Goal: Information Seeking & Learning: Learn about a topic

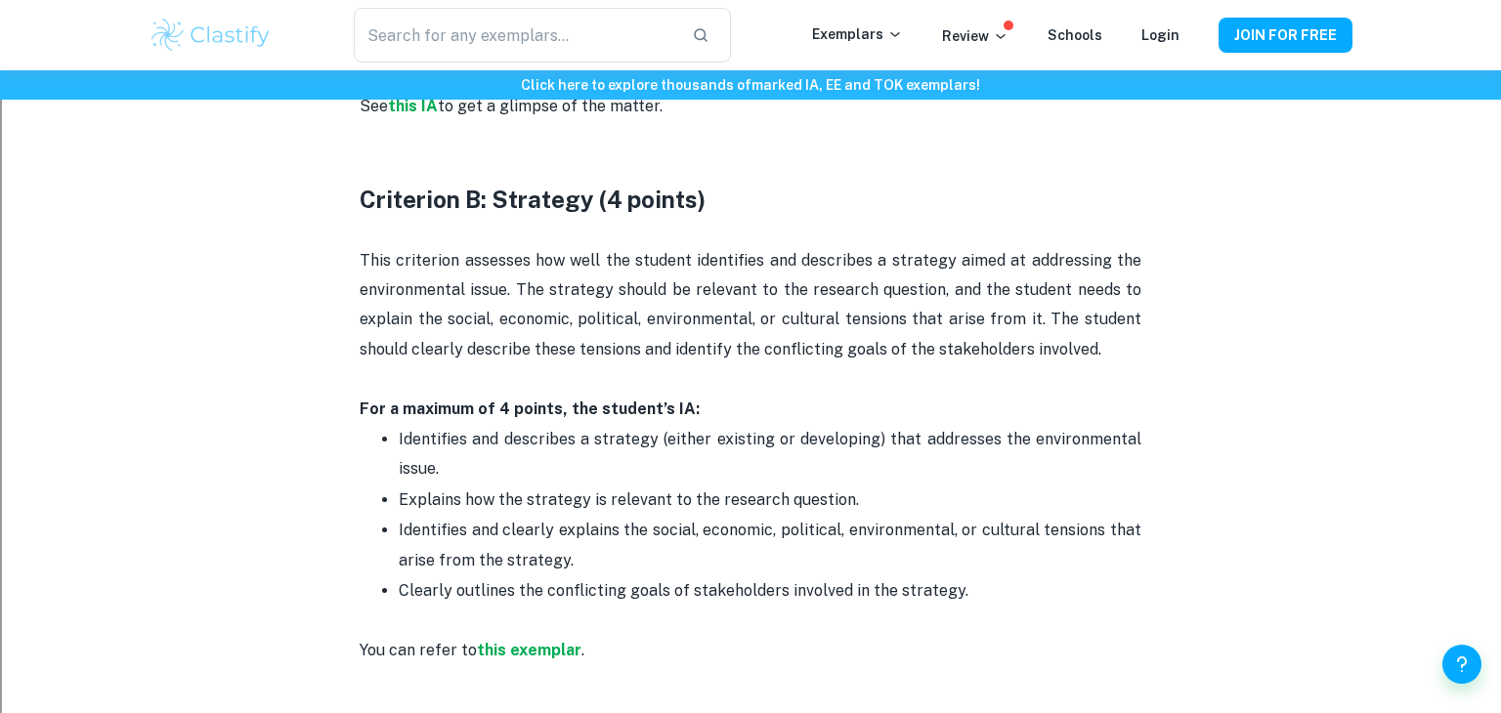
scroll to position [1509, 0]
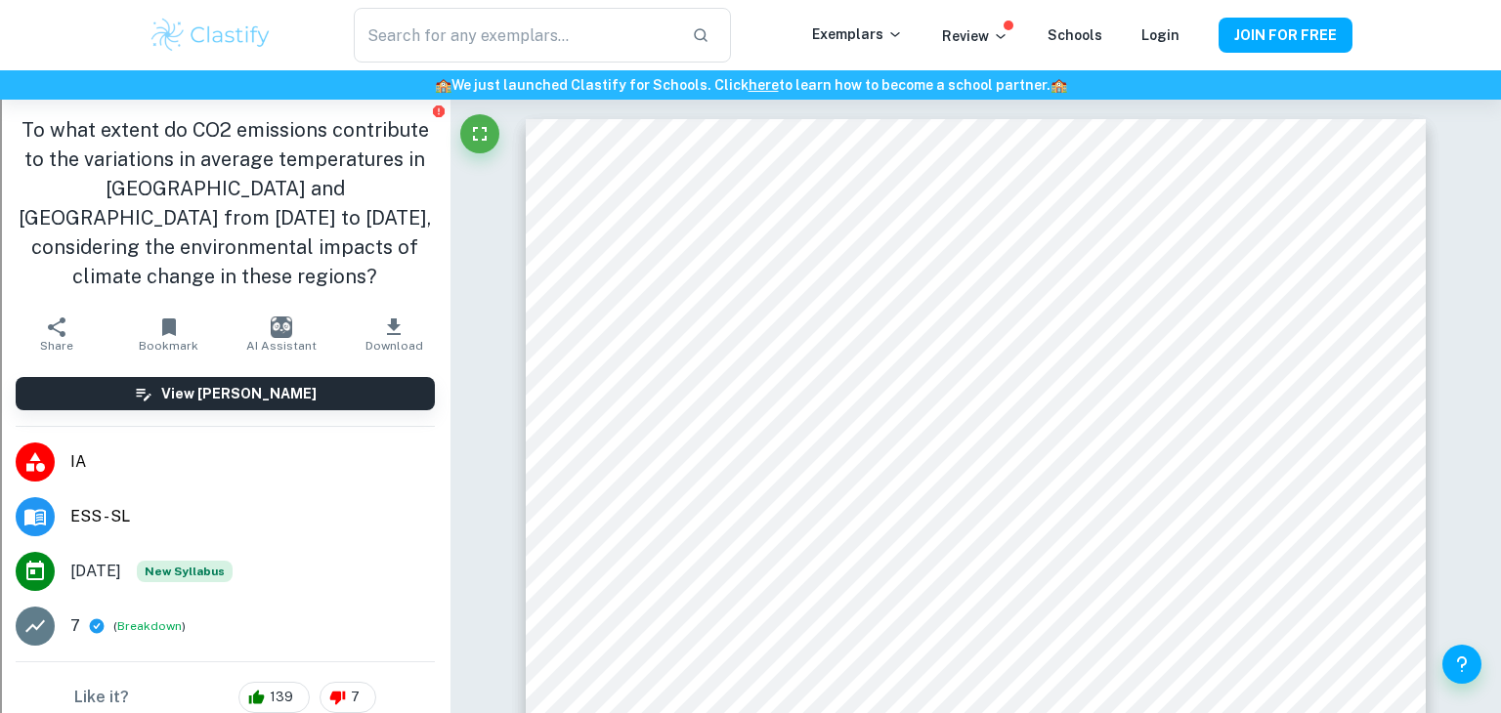
click at [146, 450] on span "IA" at bounding box center [252, 461] width 364 height 23
click at [216, 500] on li "ESS - SL" at bounding box center [225, 517] width 450 height 55
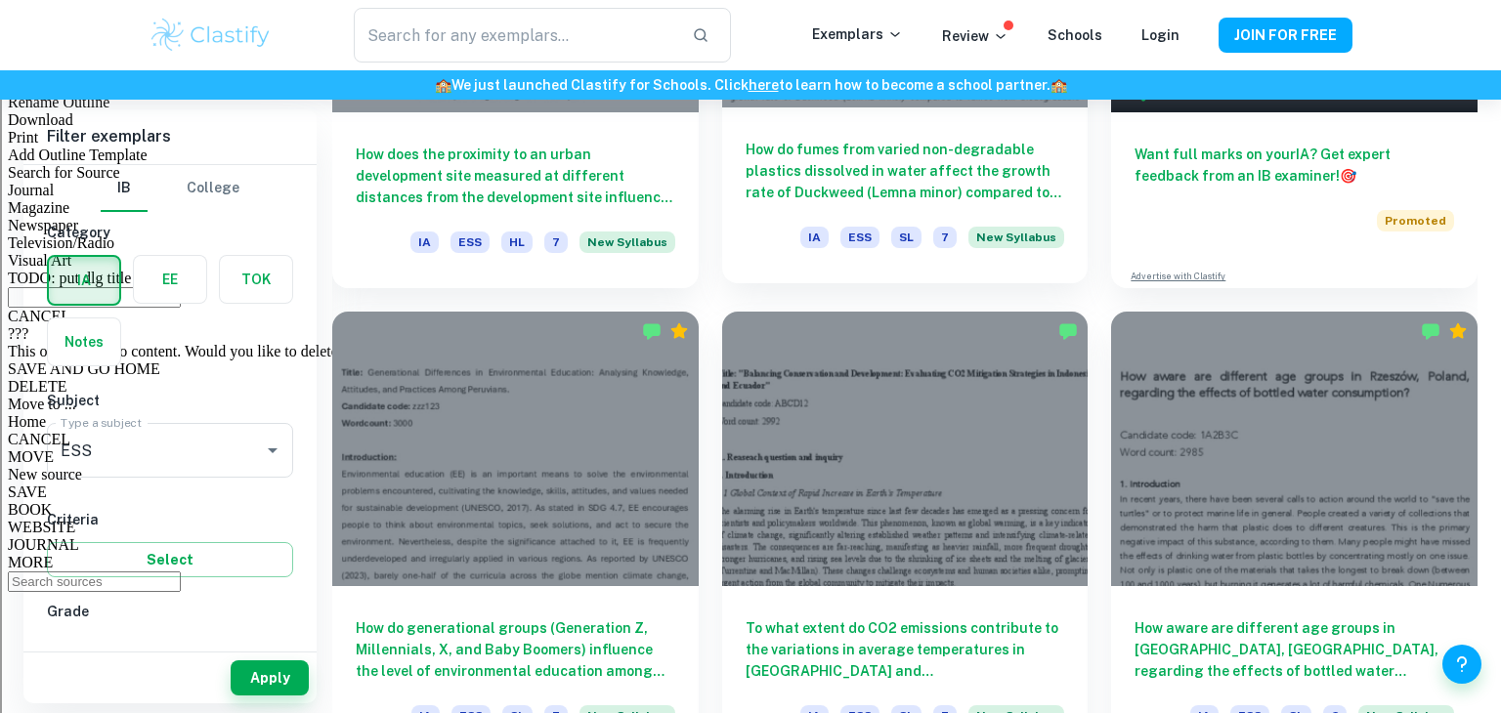
scroll to position [886, 0]
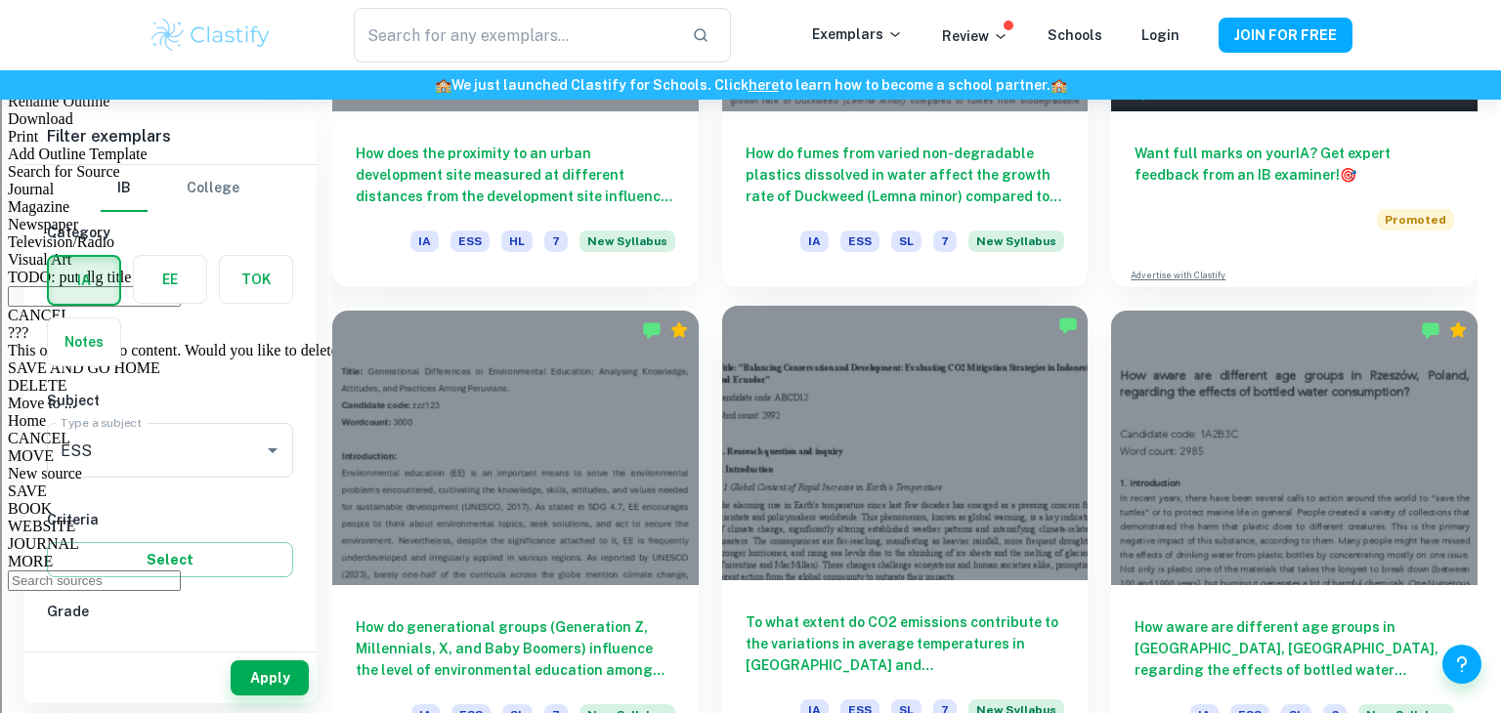
click at [910, 462] on div at bounding box center [905, 443] width 366 height 275
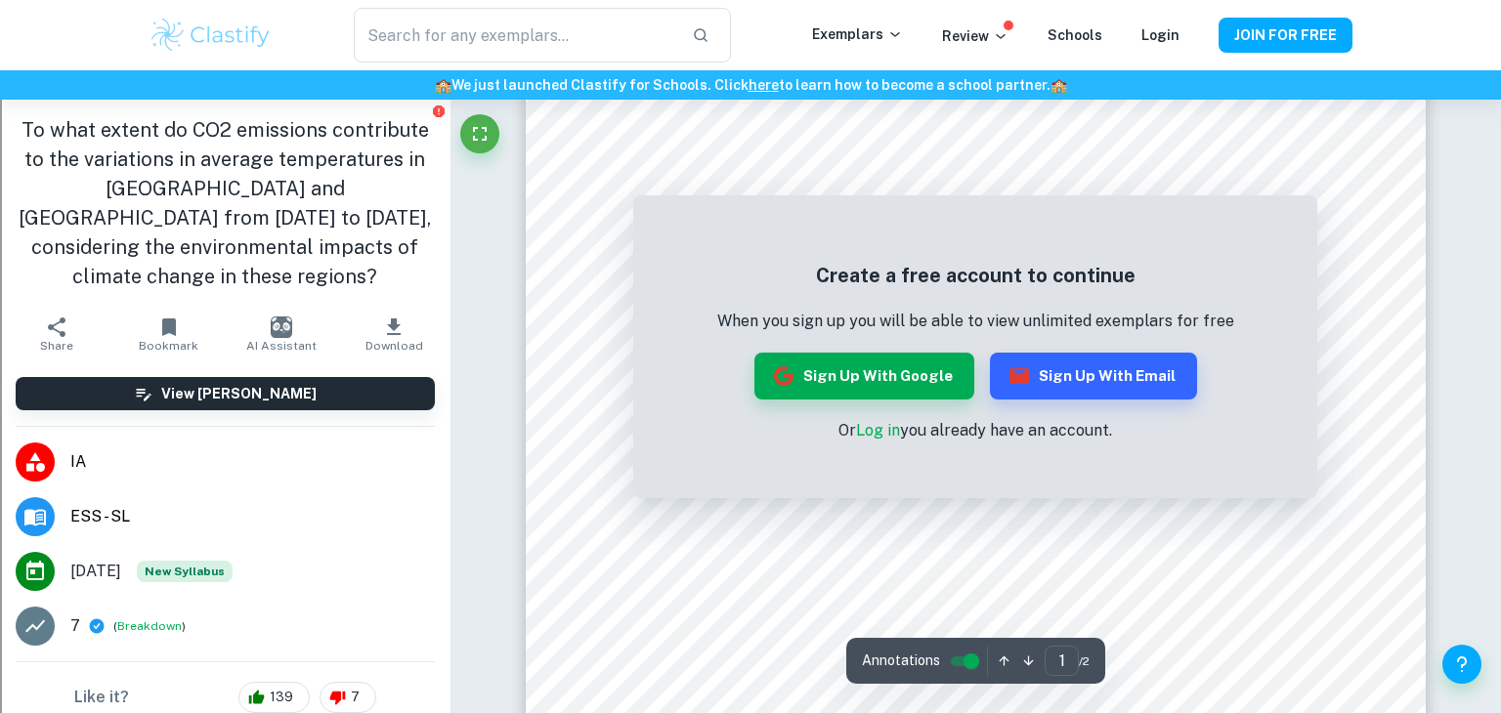
scroll to position [276, 0]
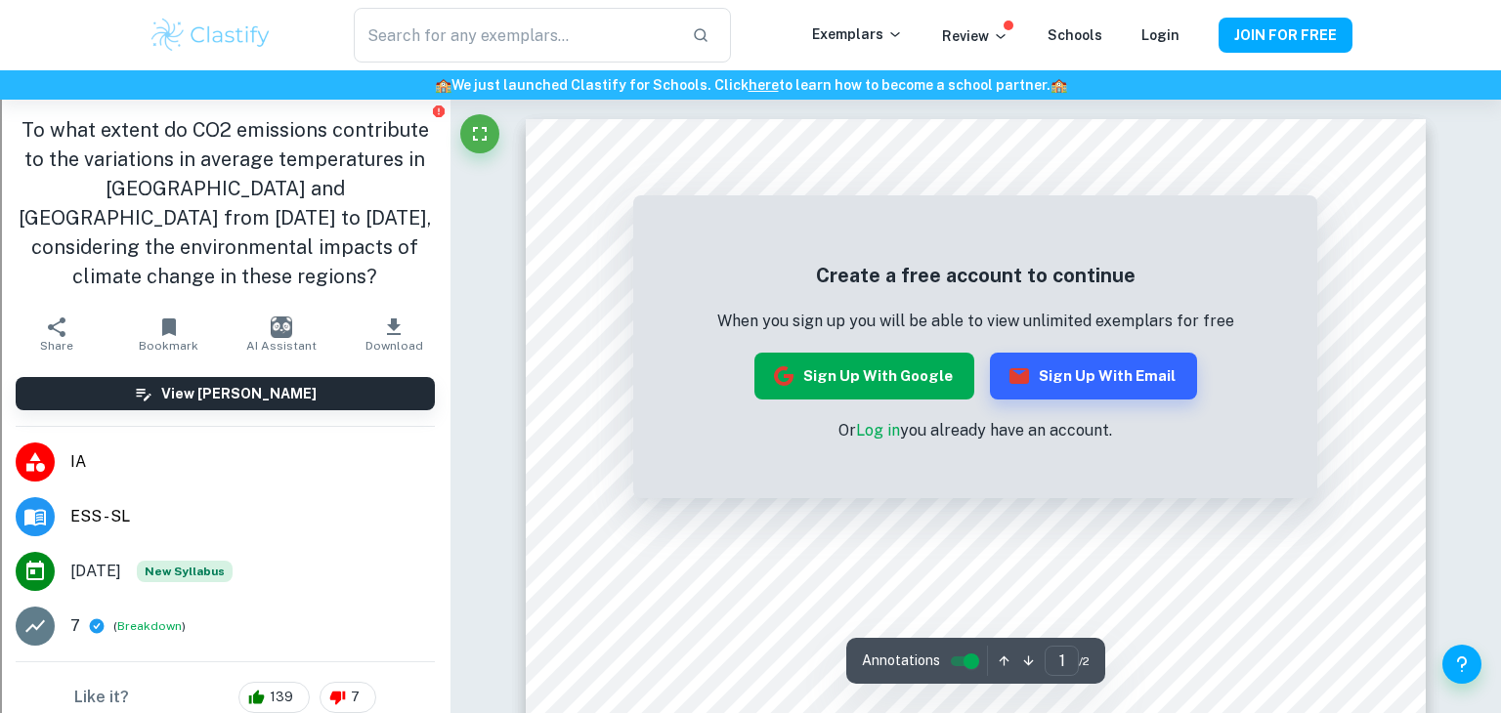
click at [944, 380] on button "Sign up with Google" at bounding box center [864, 376] width 220 height 47
click at [897, 366] on button "Sign up with Google" at bounding box center [864, 376] width 220 height 47
click at [900, 392] on button "Sign up with Google" at bounding box center [864, 376] width 220 height 47
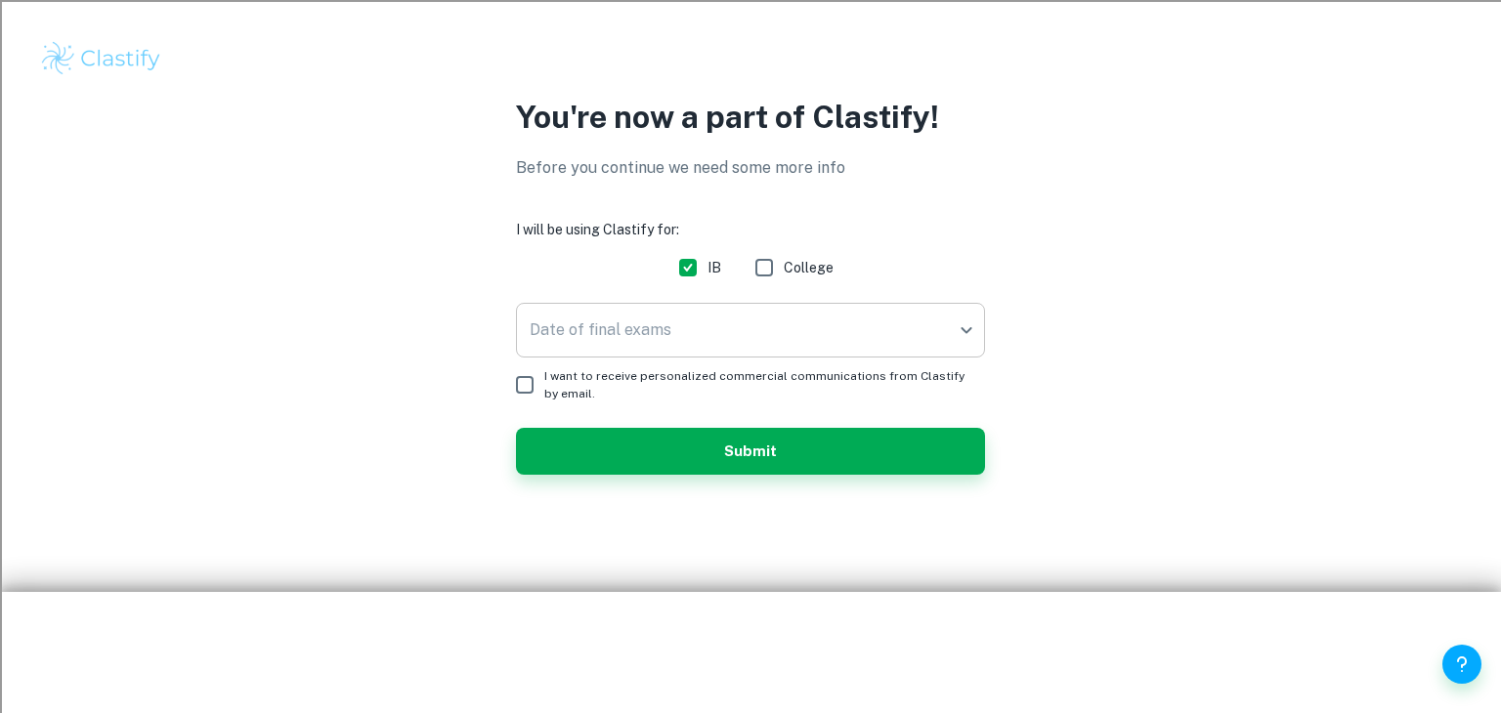
click at [703, 318] on body "We value your privacy We use cookies to enhance your browsing experience, serve…" at bounding box center [750, 356] width 1501 height 713
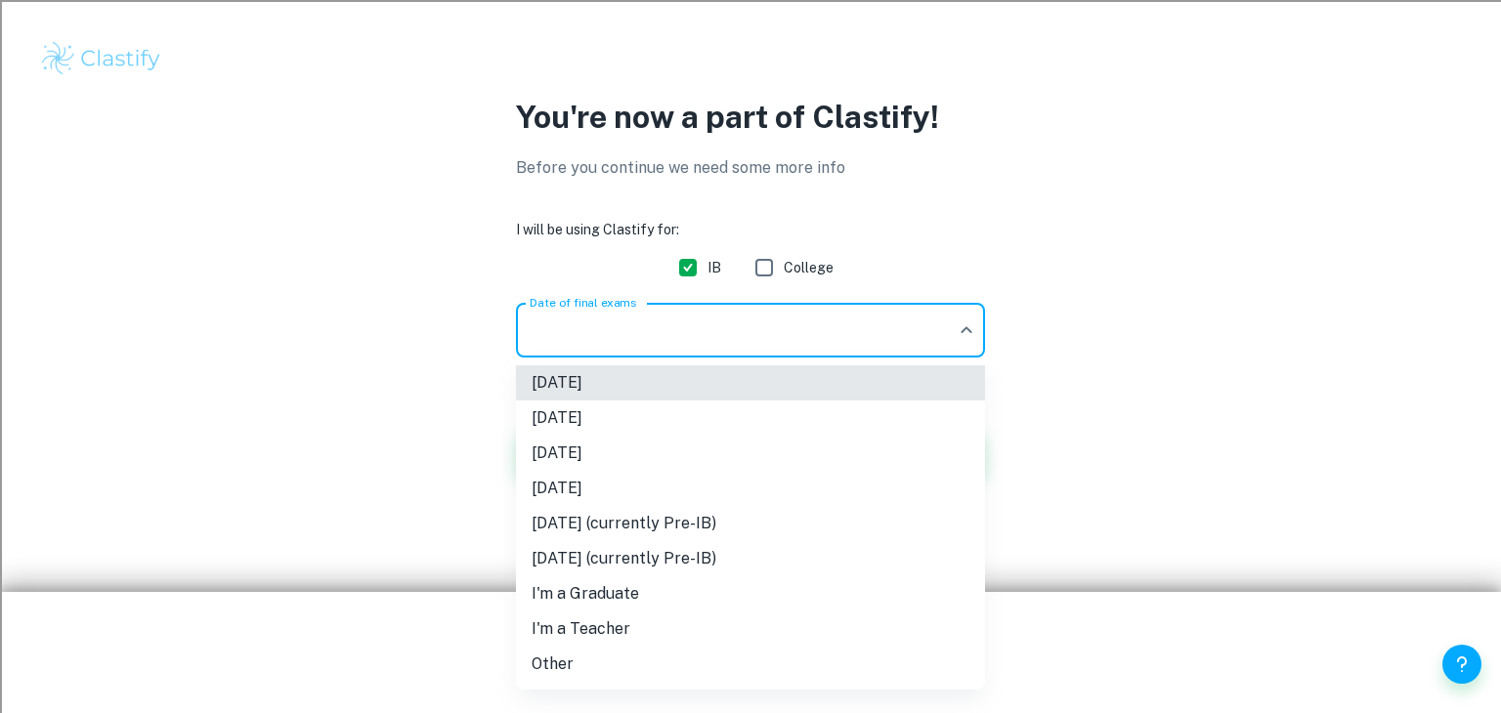
click at [655, 676] on li "Other" at bounding box center [750, 664] width 469 height 35
type input "Other"
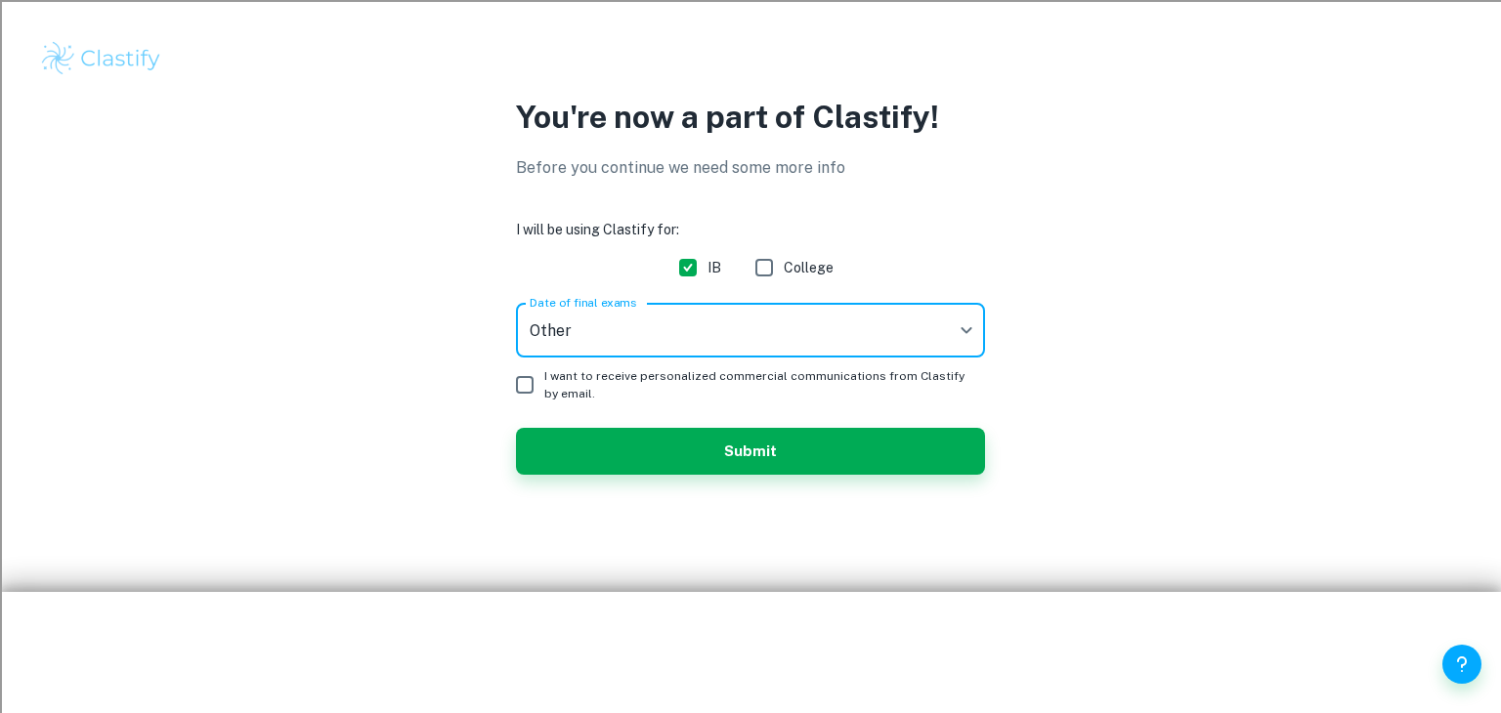
click at [545, 384] on span "I want to receive personalized commercial communications from Clastify by email." at bounding box center [756, 384] width 425 height 35
click at [544, 384] on input "I want to receive personalized commercial communications from Clastify by email." at bounding box center [524, 384] width 39 height 39
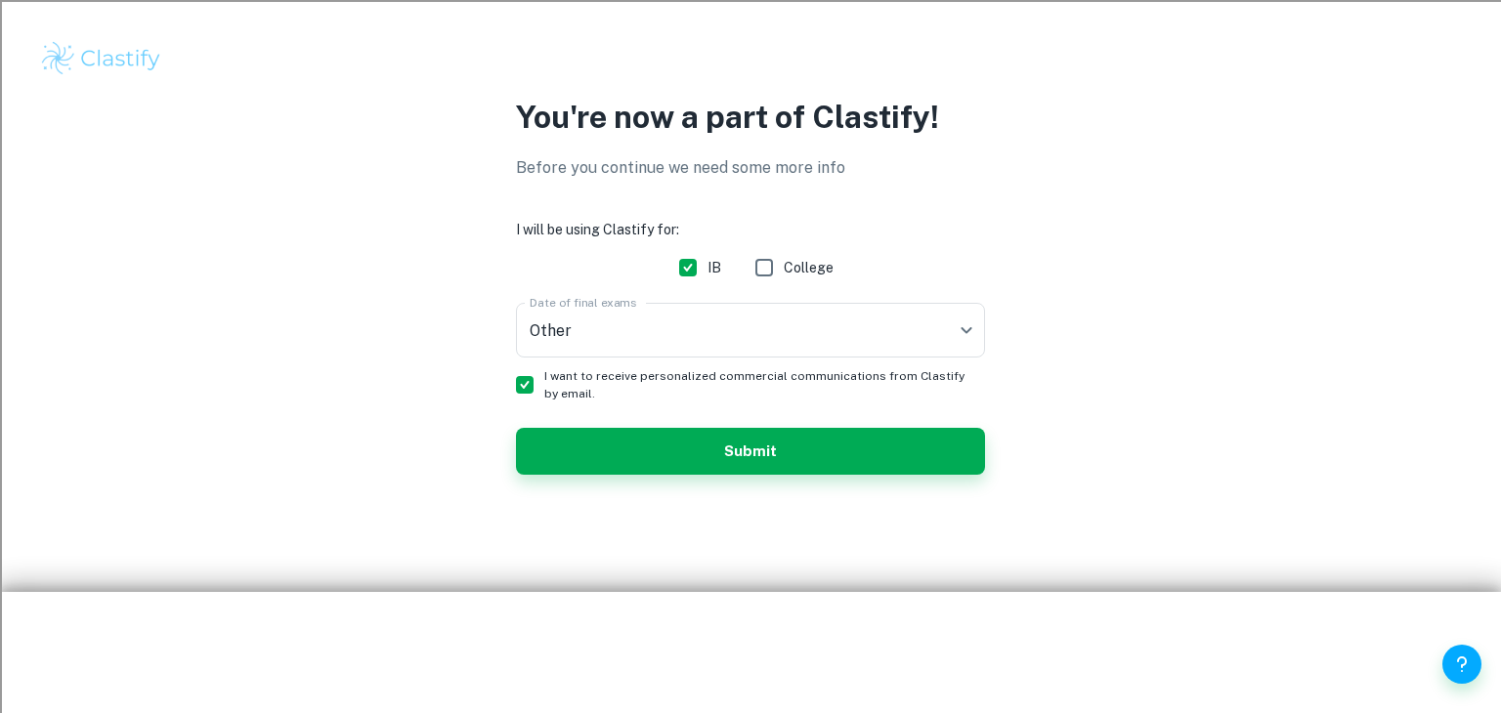
click at [560, 404] on form "I will be using Clastify for: IB College Date of final exams Other Other Date o…" at bounding box center [750, 347] width 469 height 256
click at [547, 394] on span "I want to receive personalized commercial communications from Clastify by email." at bounding box center [756, 384] width 425 height 35
click at [544, 394] on input "I want to receive personalized commercial communications from Clastify by email." at bounding box center [524, 384] width 39 height 39
checkbox input "false"
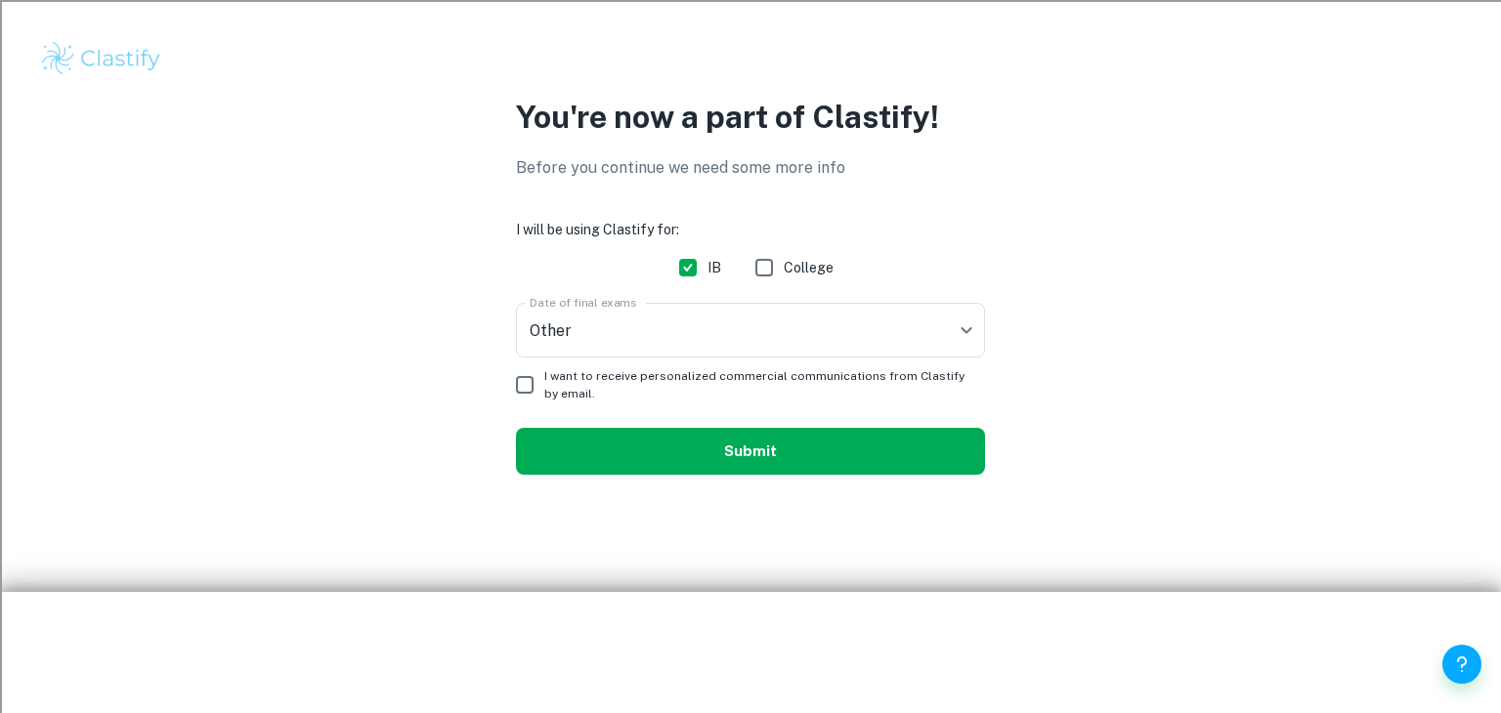
click at [671, 451] on button "Submit" at bounding box center [750, 451] width 469 height 47
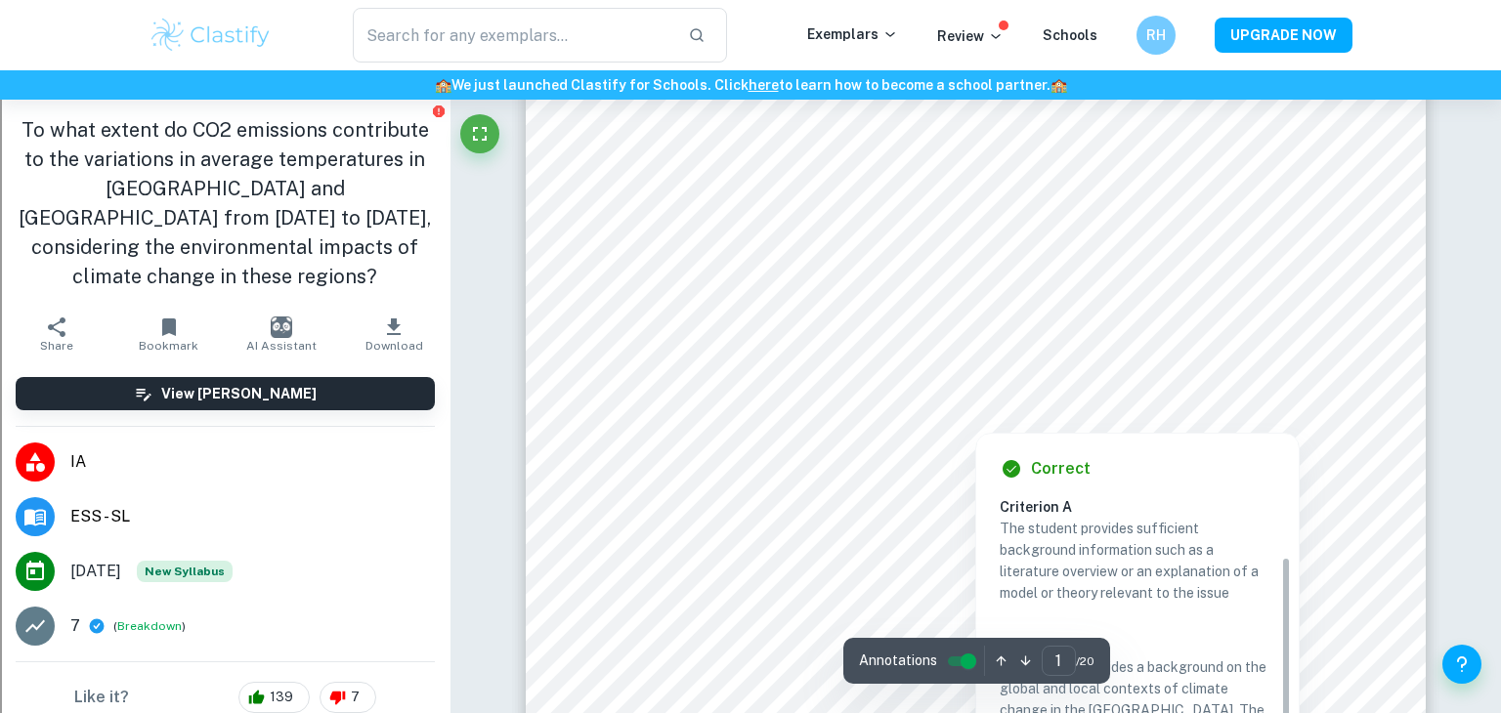
scroll to position [104, 0]
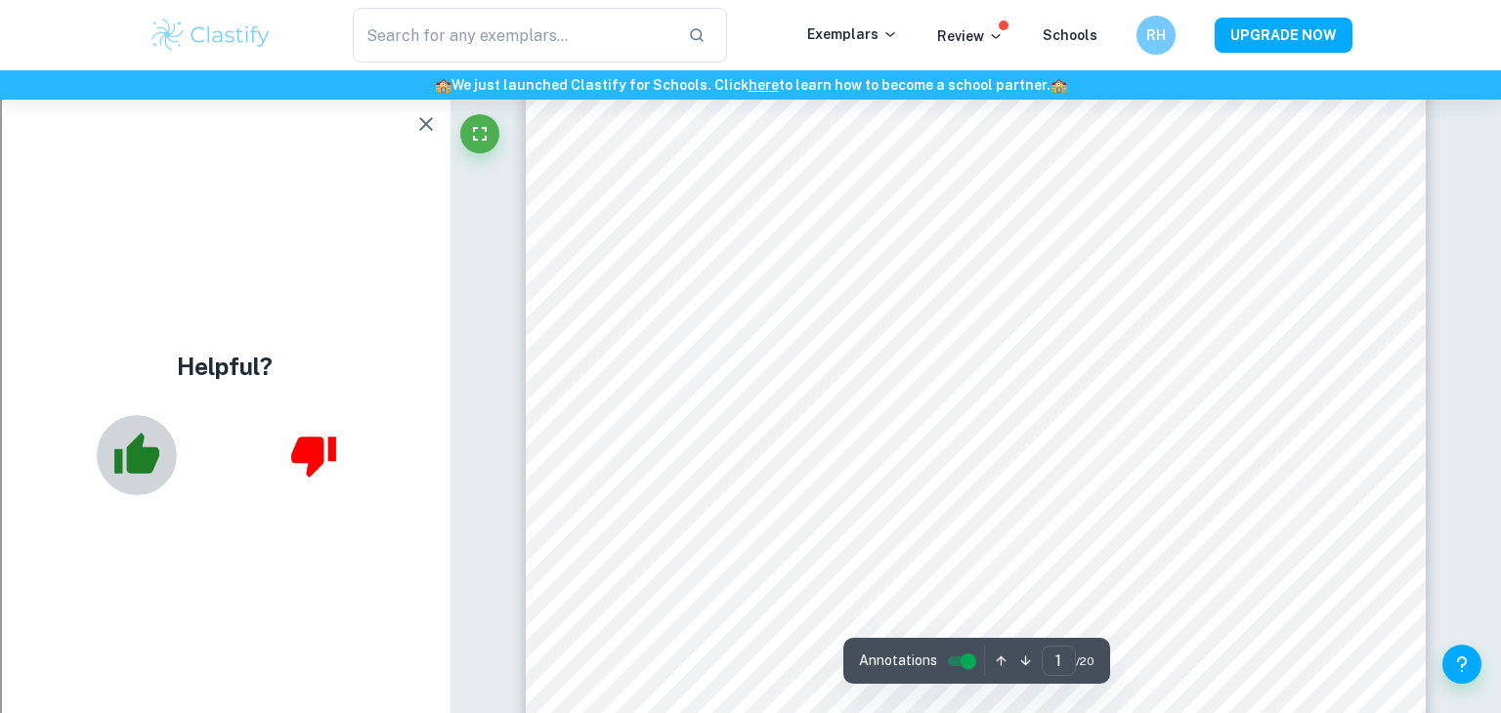
click at [113, 450] on icon "button" at bounding box center [136, 455] width 49 height 49
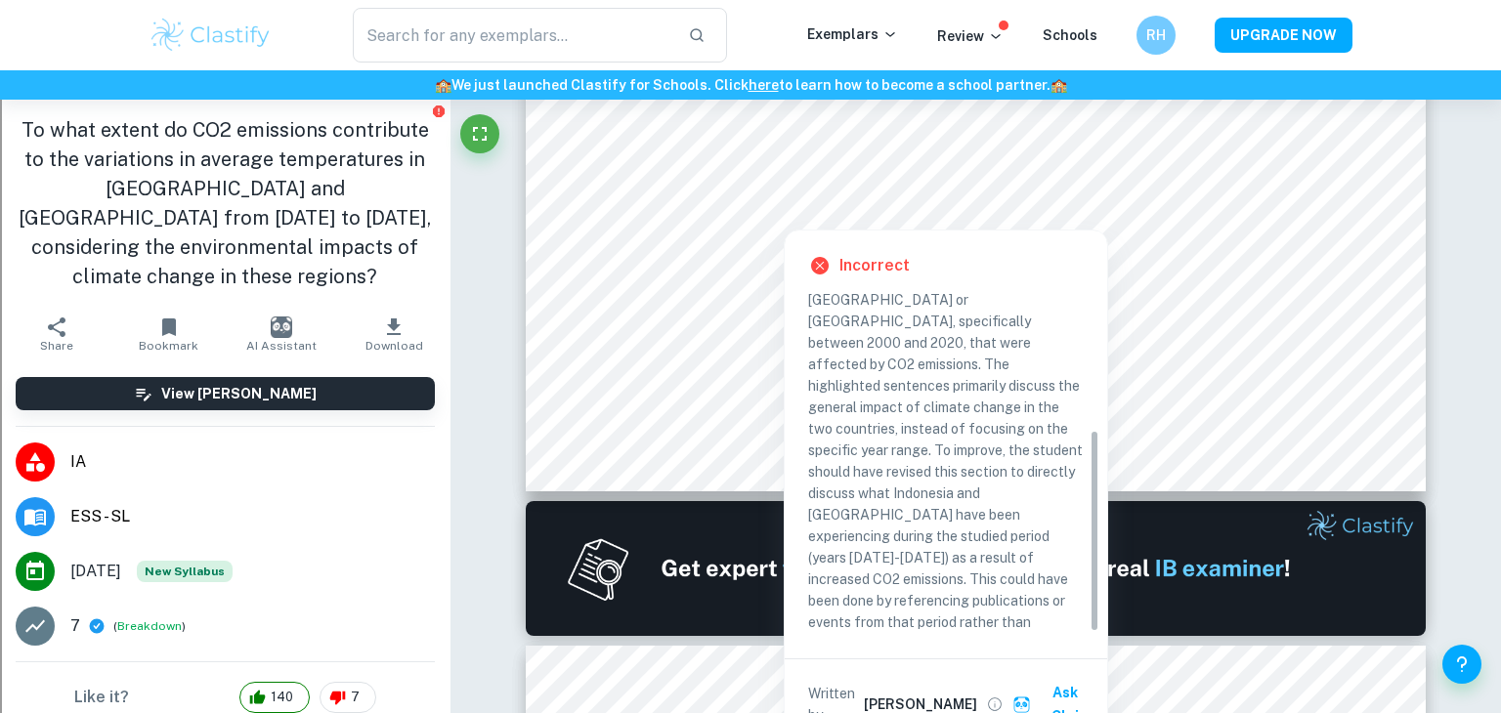
scroll to position [228, 0]
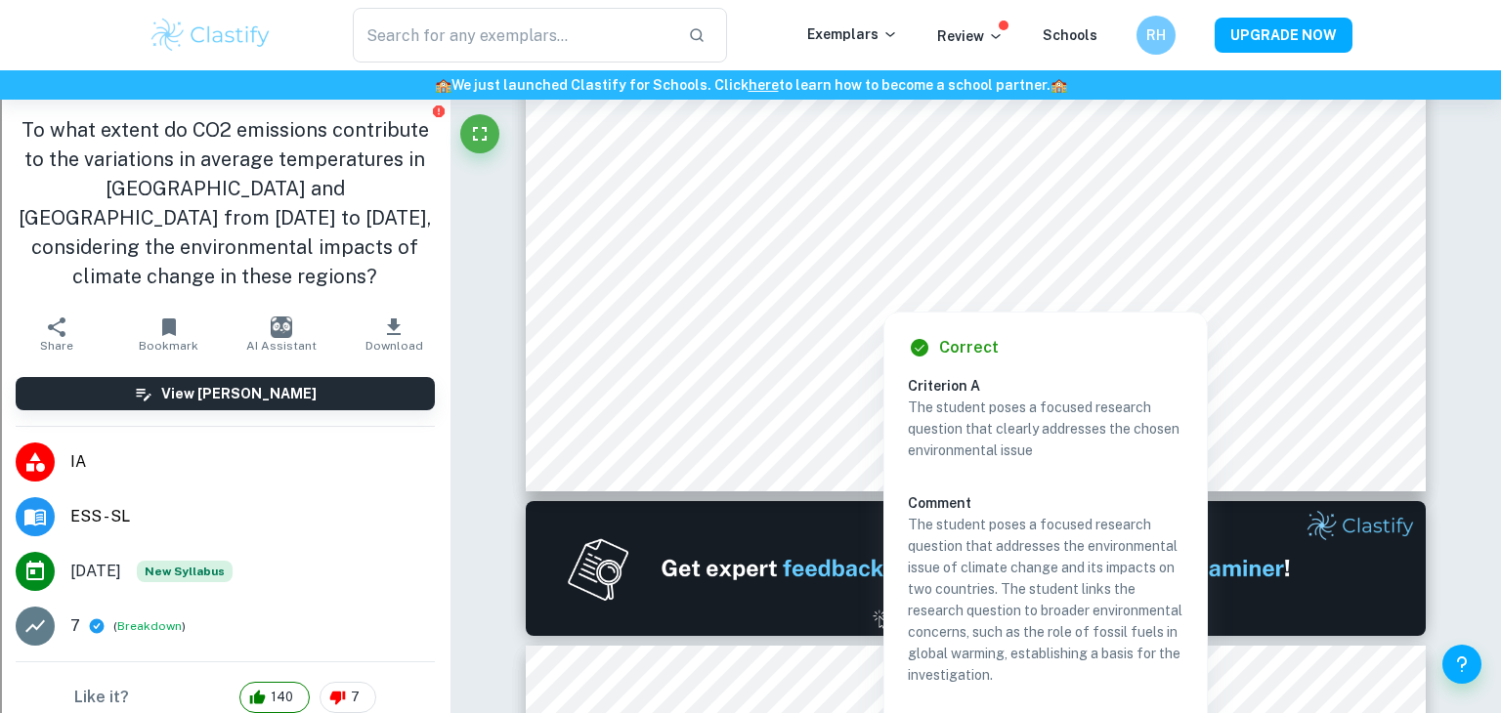
click at [751, 282] on div at bounding box center [884, 294] width 558 height 24
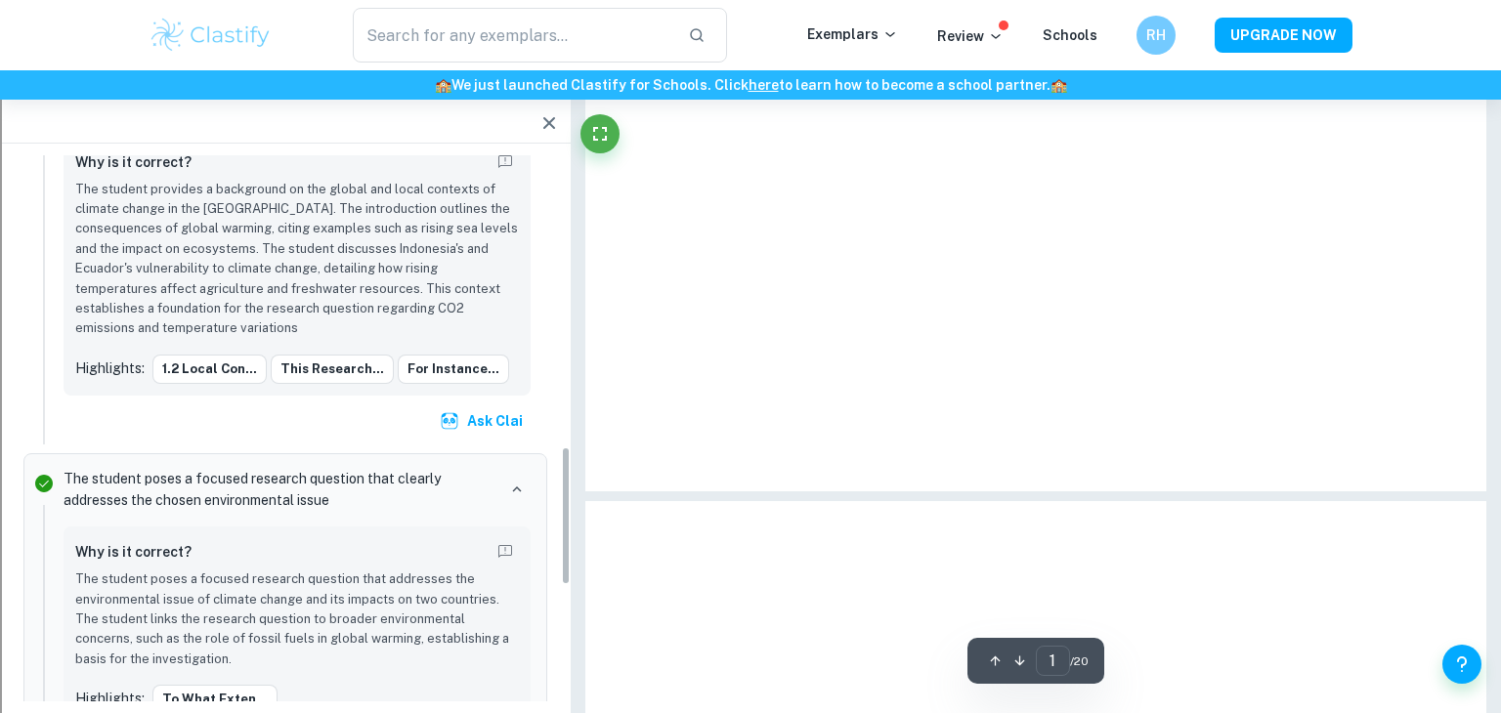
scroll to position [1141, 0]
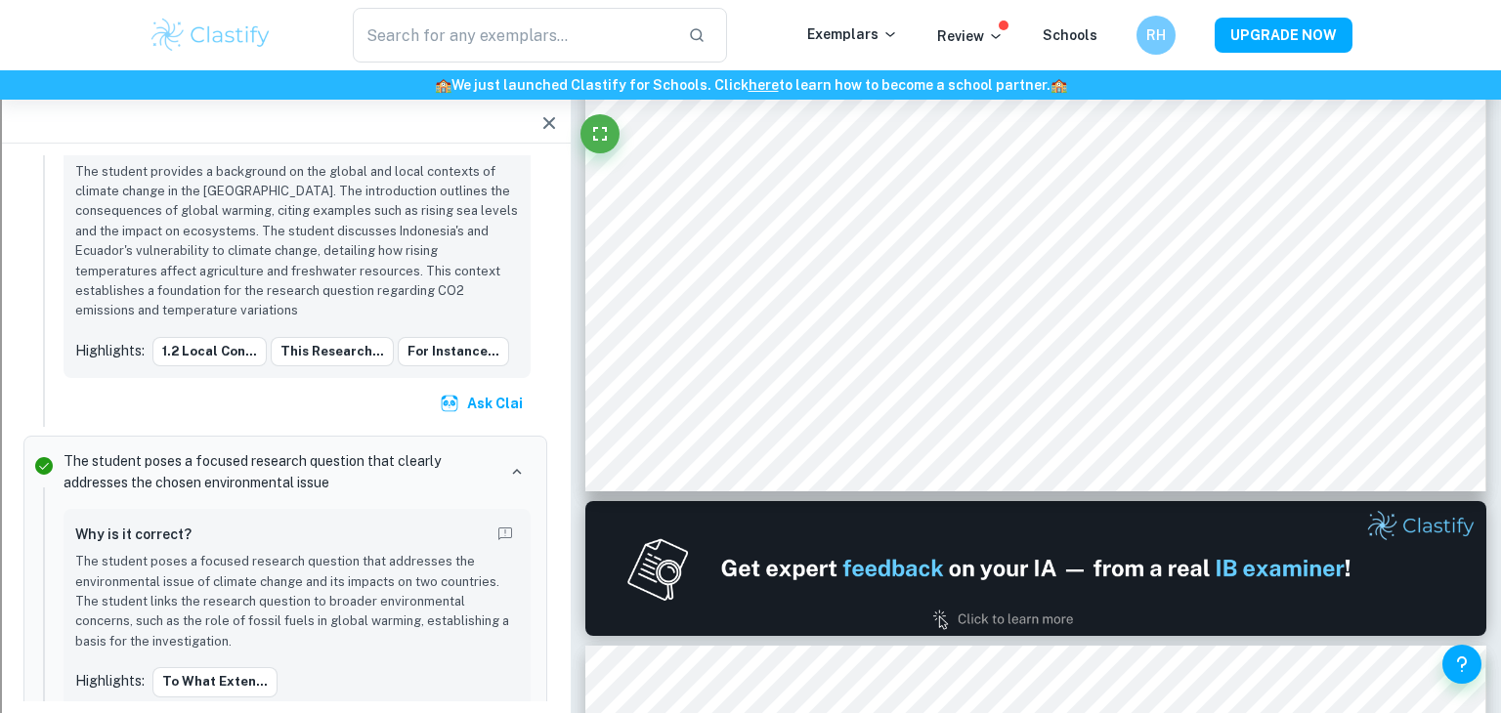
click at [547, 141] on button "button" at bounding box center [549, 123] width 39 height 39
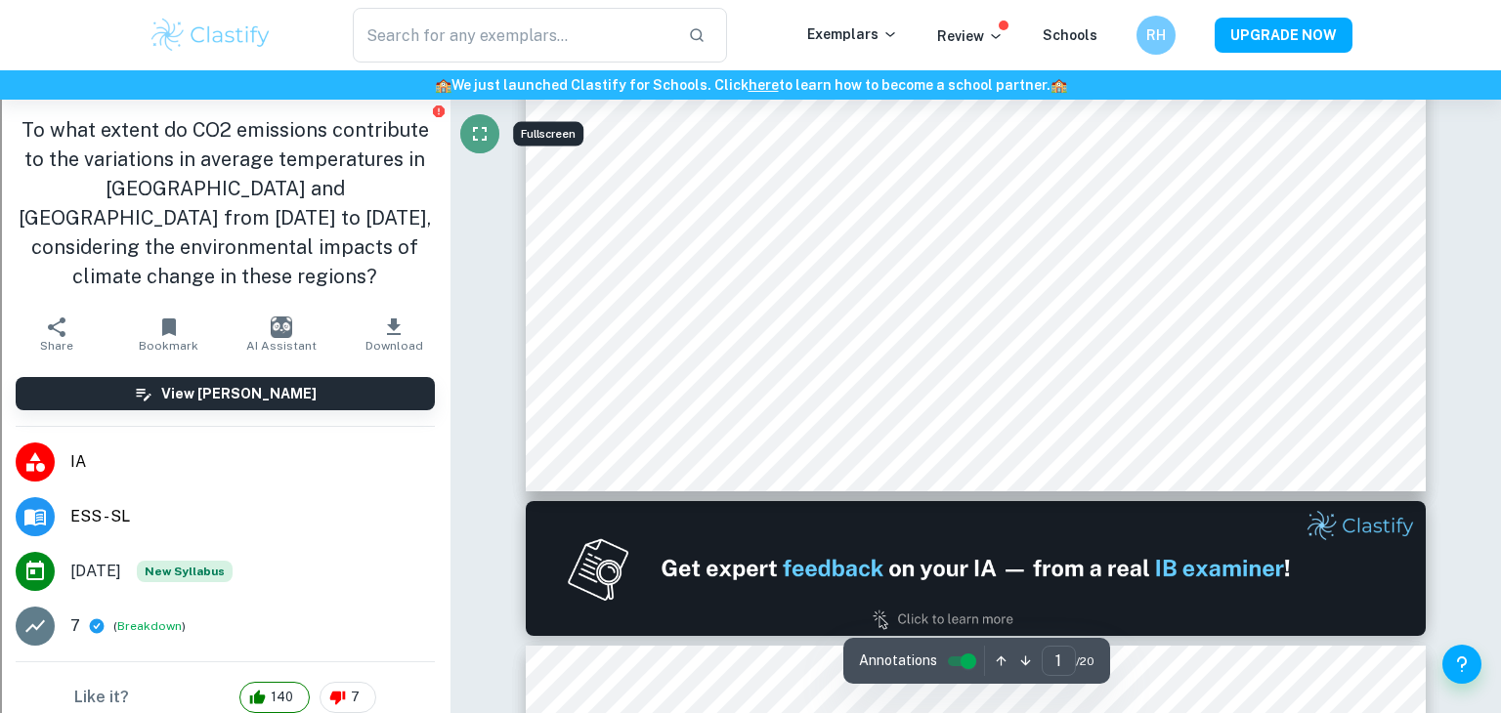
click at [493, 143] on button "Fullscreen" at bounding box center [479, 133] width 39 height 39
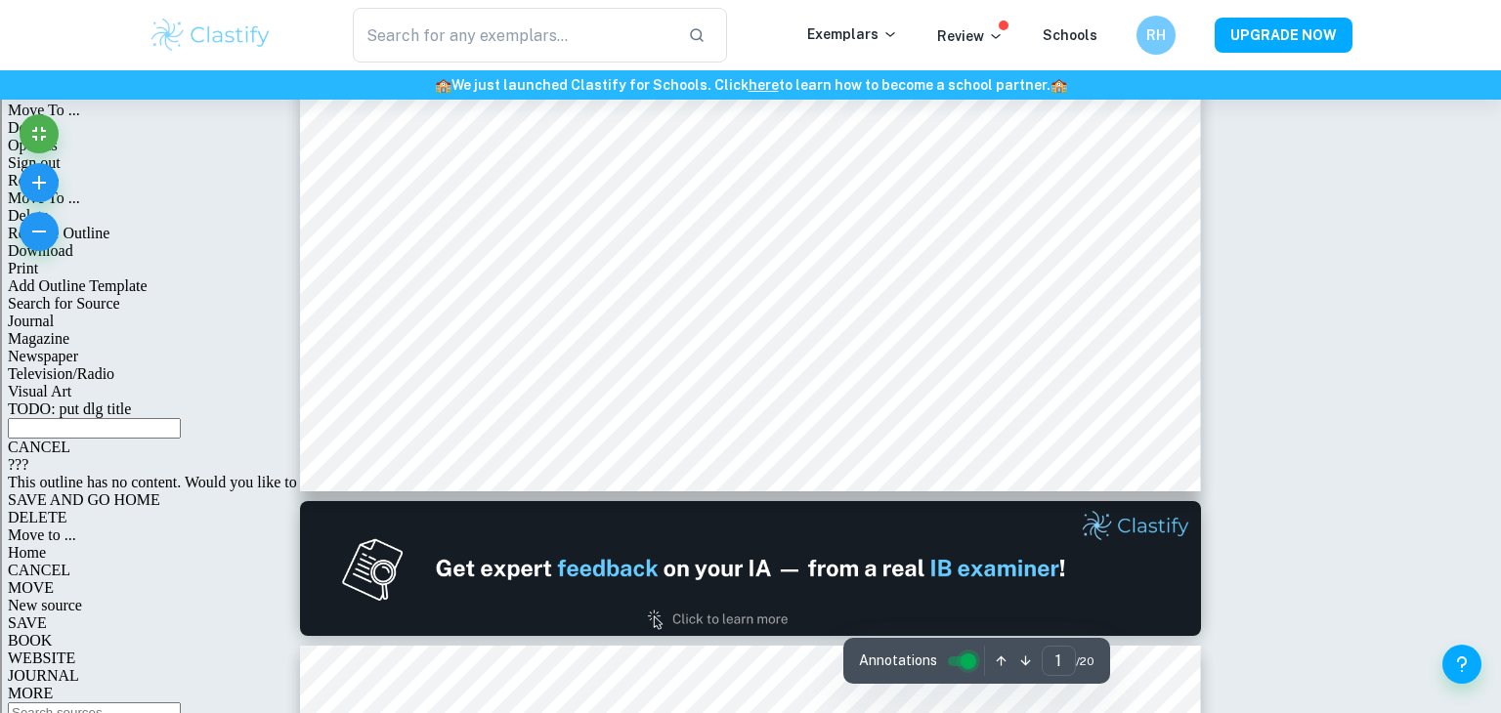
click at [957, 660] on input "controlled" at bounding box center [968, 661] width 70 height 23
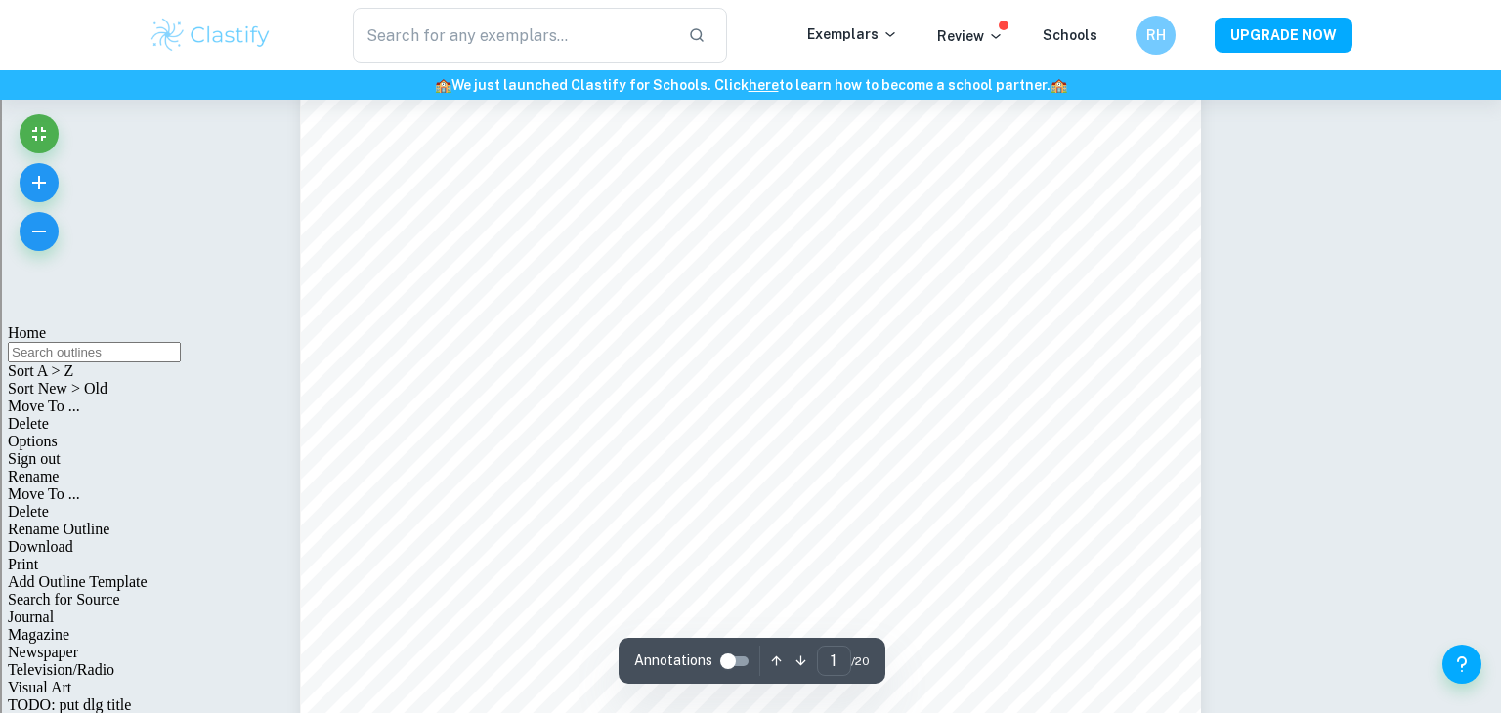
scroll to position [494, 0]
click at [745, 665] on input "controlled" at bounding box center [728, 661] width 70 height 23
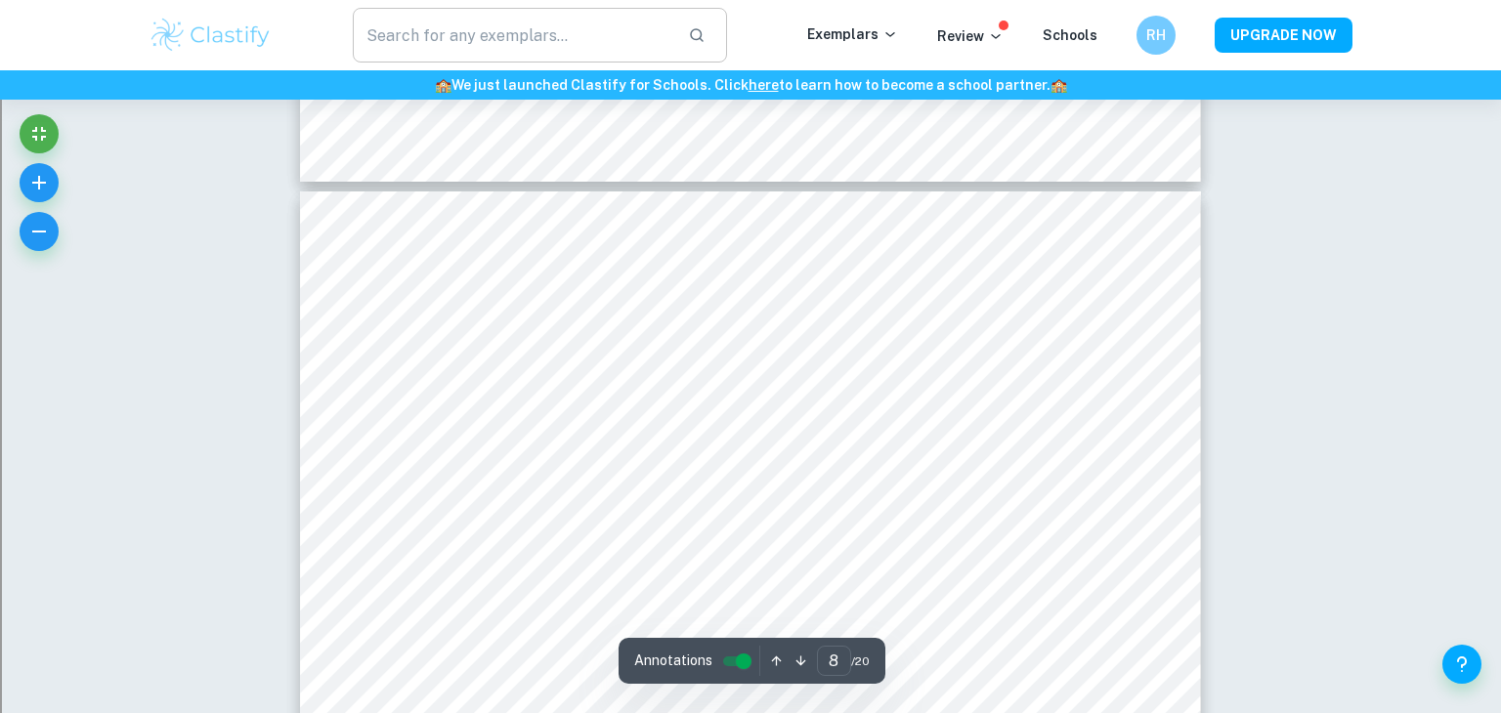
scroll to position [8441, 0]
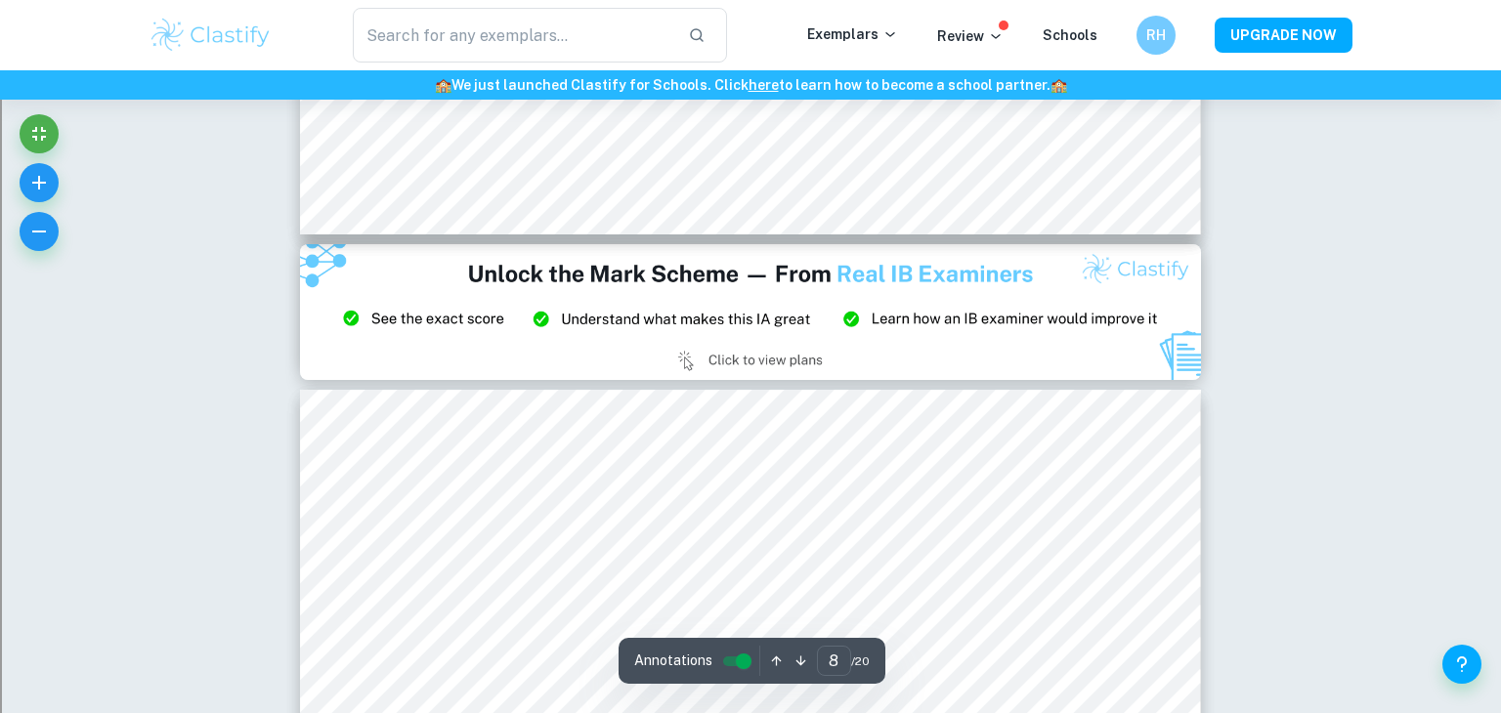
type input "9"
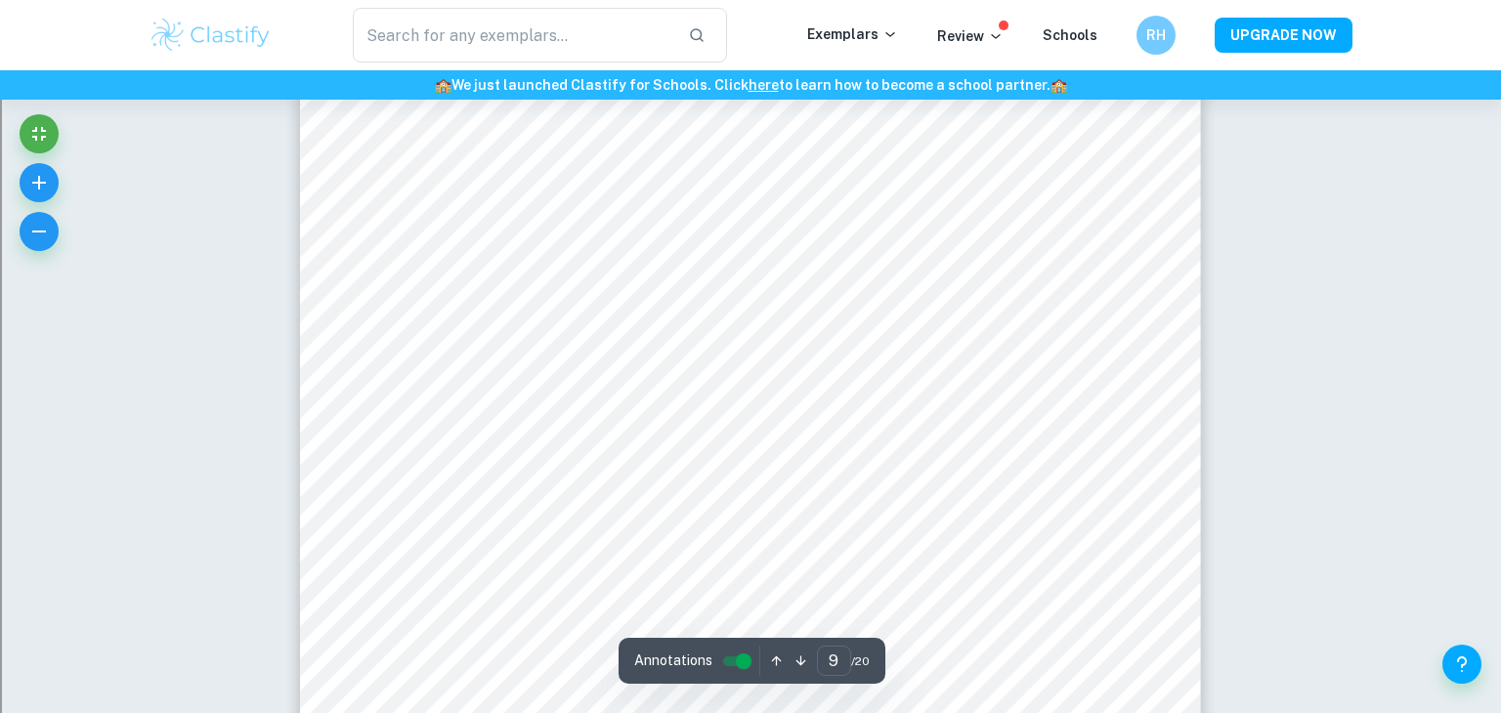
scroll to position [9936, 0]
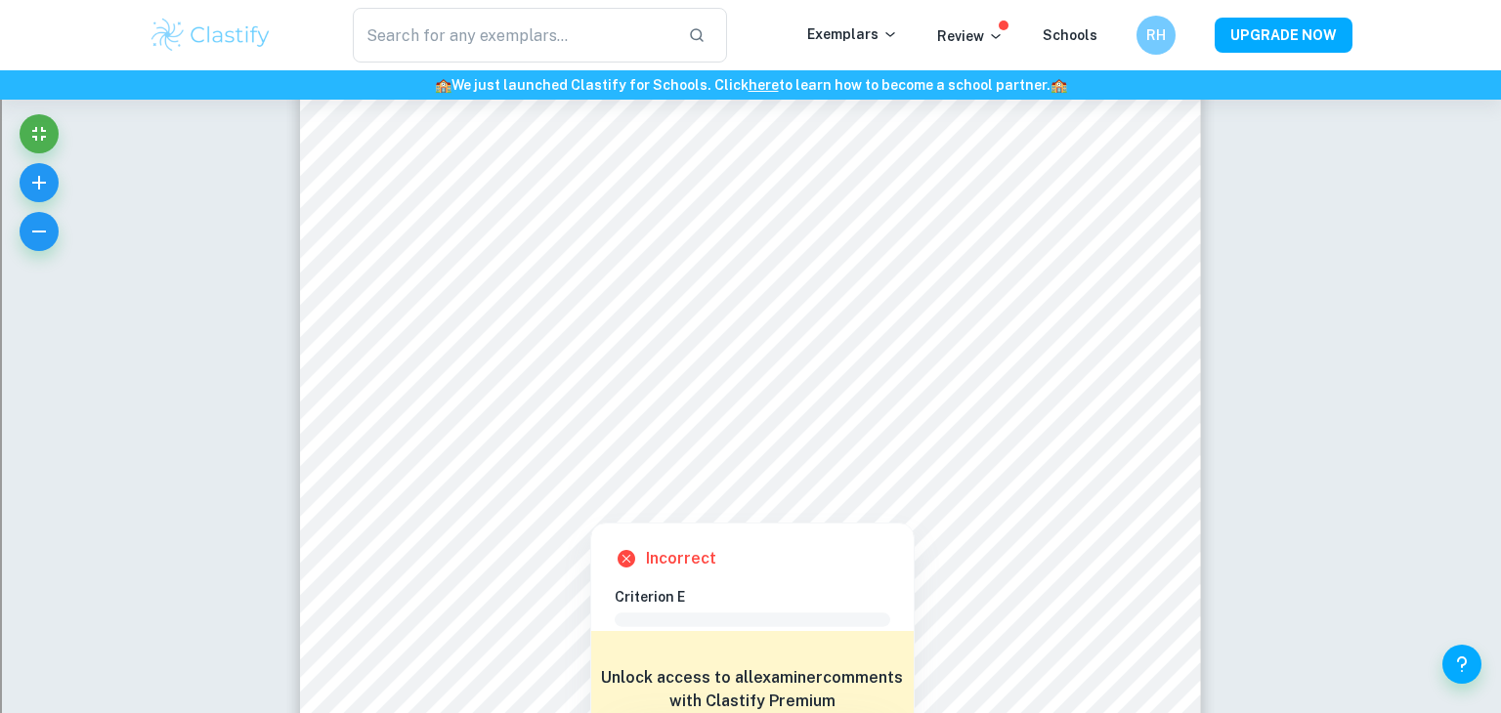
click at [728, 374] on div at bounding box center [751, 366] width 742 height 29
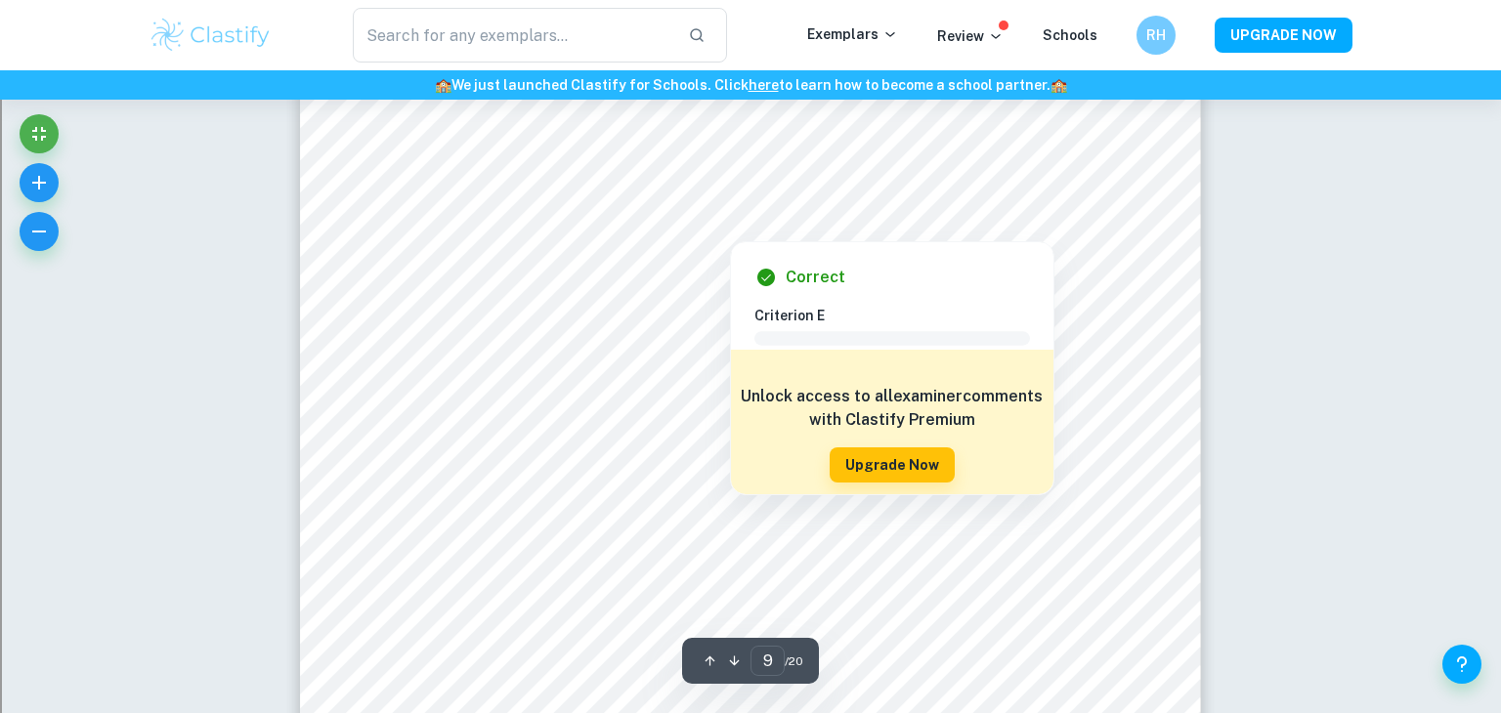
click at [761, 218] on div at bounding box center [730, 224] width 700 height 24
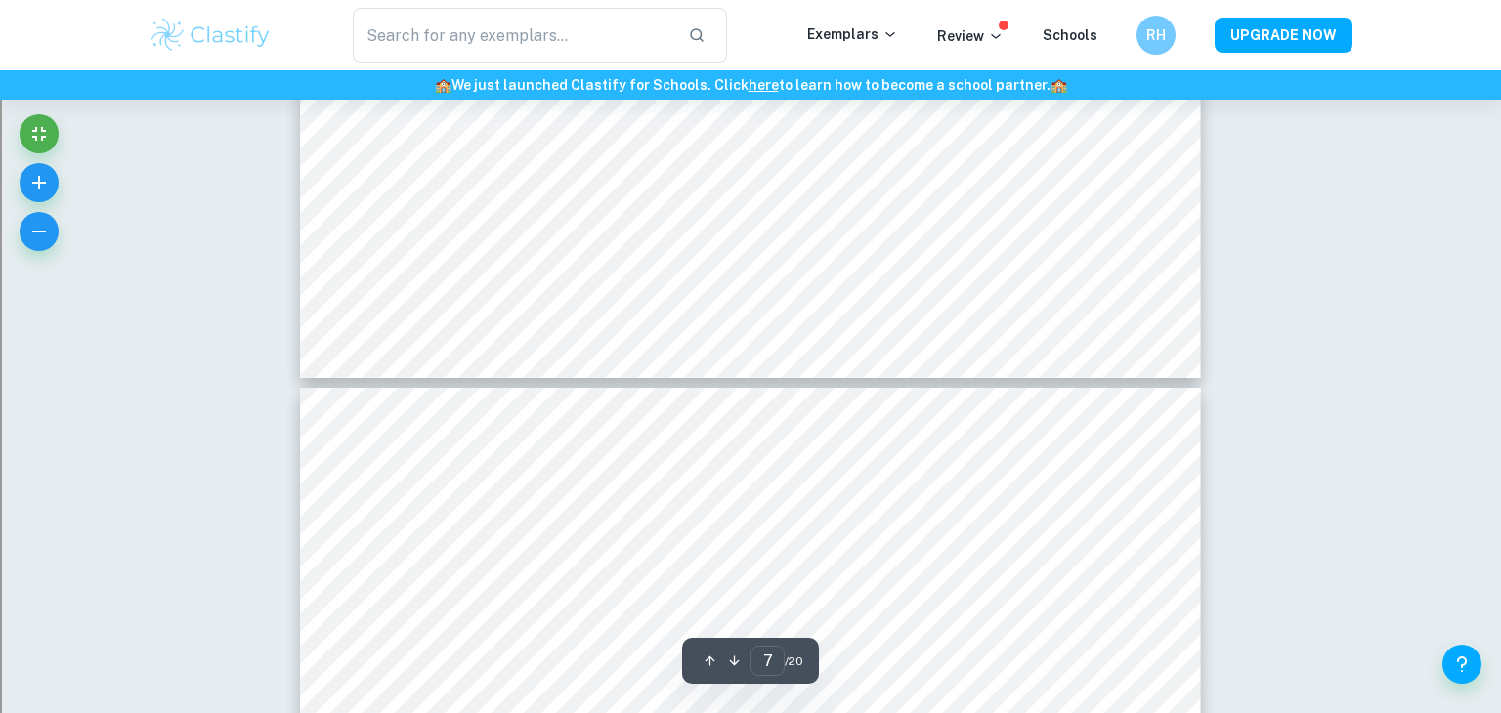
scroll to position [7946, 0]
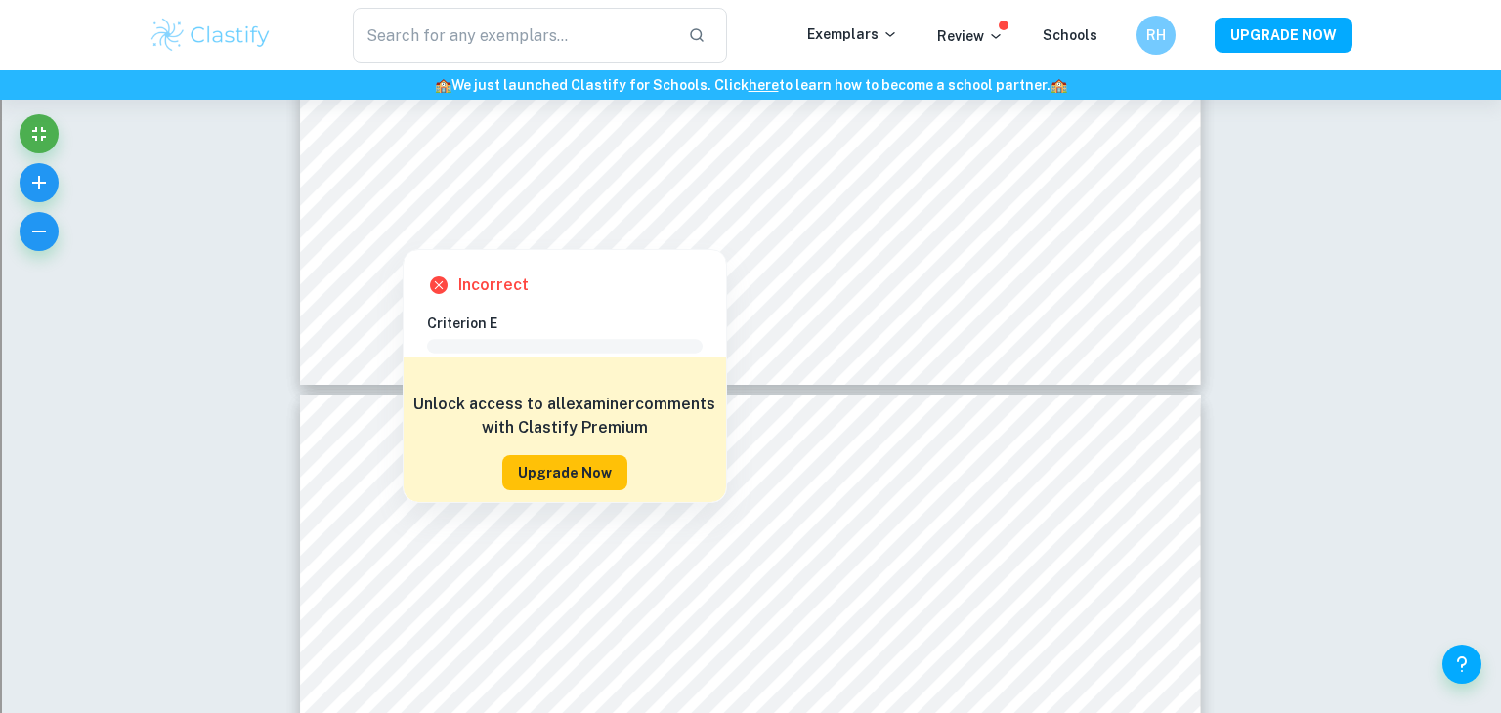
click at [560, 479] on button "Upgrade Now" at bounding box center [564, 472] width 125 height 35
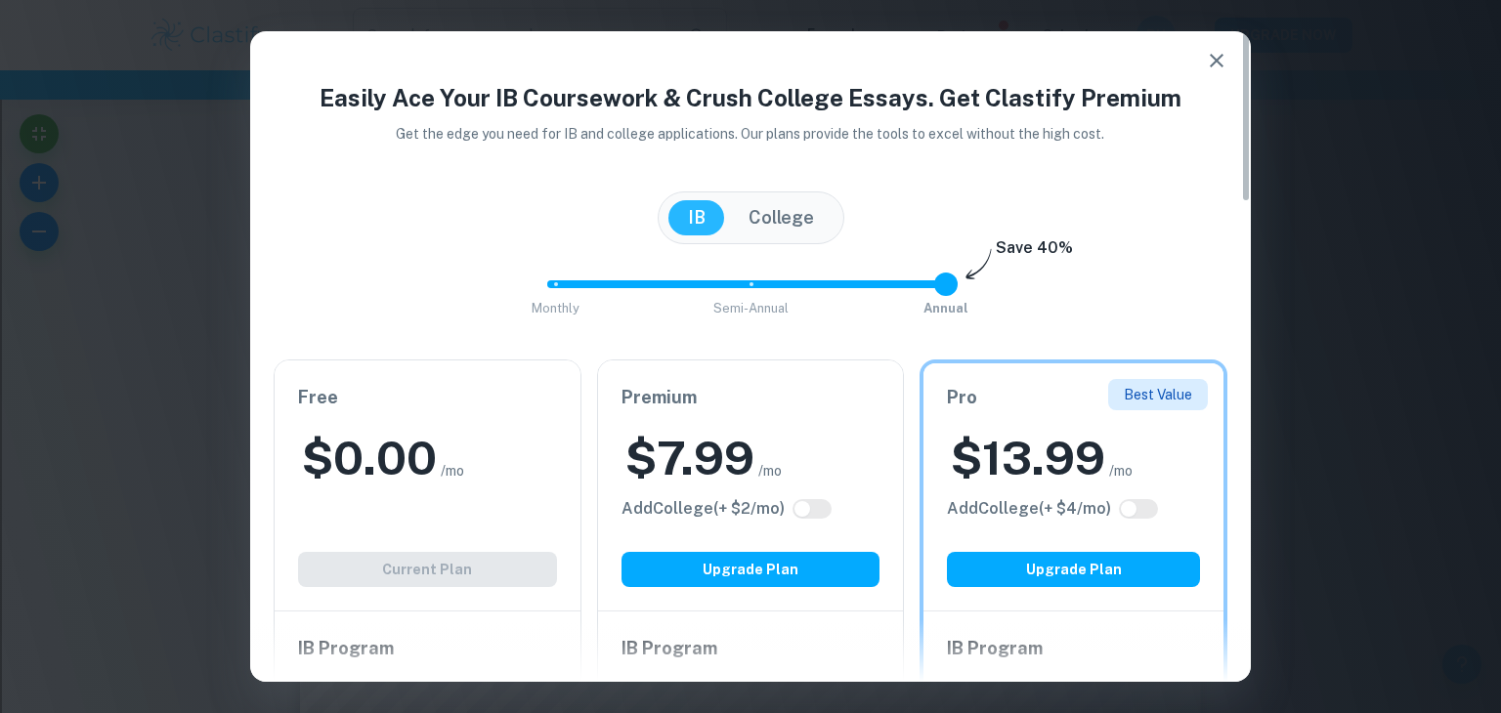
click at [498, 573] on div "Free $ 0.00 /mo Add College (+ $ 2 /mo) Current Plan" at bounding box center [428, 486] width 306 height 250
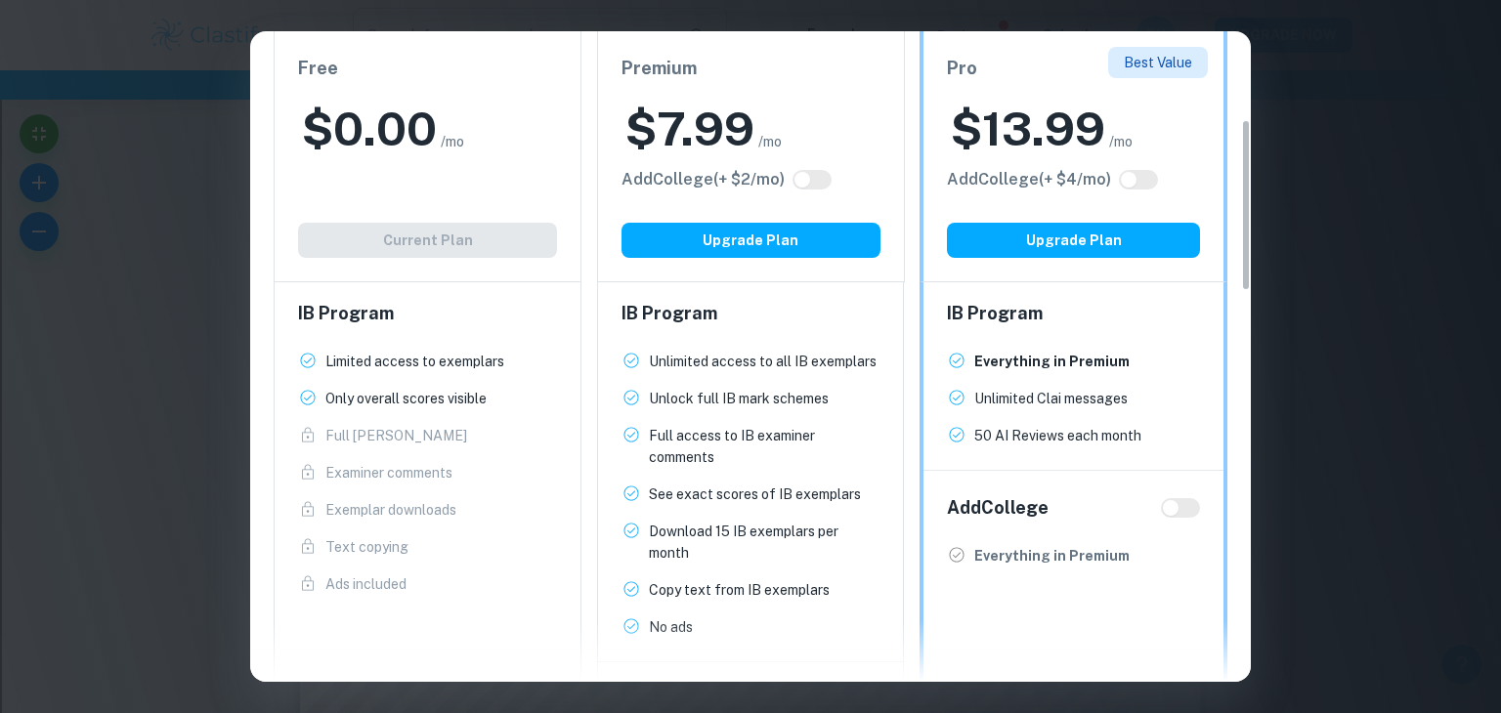
scroll to position [335, 0]
click at [1283, 46] on div "Easily Ace Your IB Coursework & Crush College Essays. Get Clastify Premium Get …" at bounding box center [750, 356] width 1501 height 713
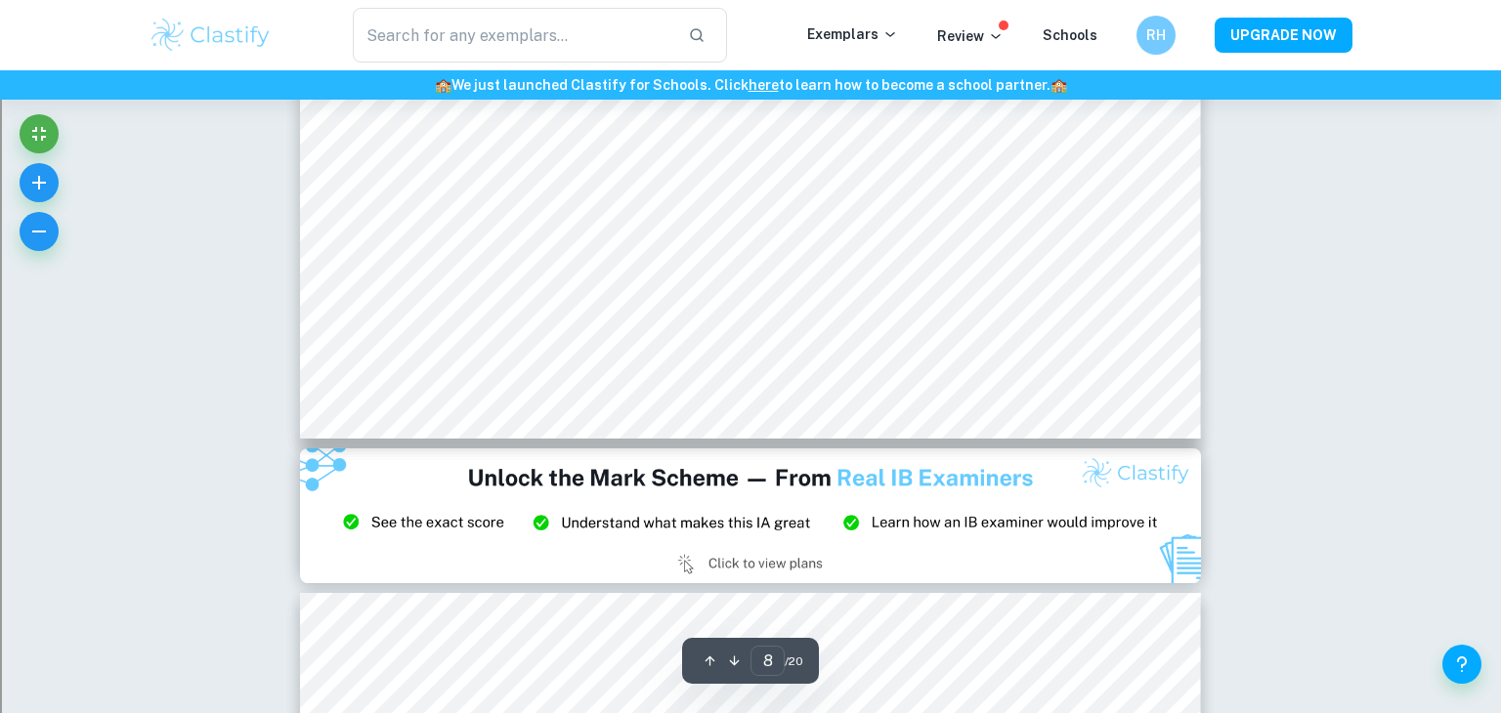
scroll to position [9072, 0]
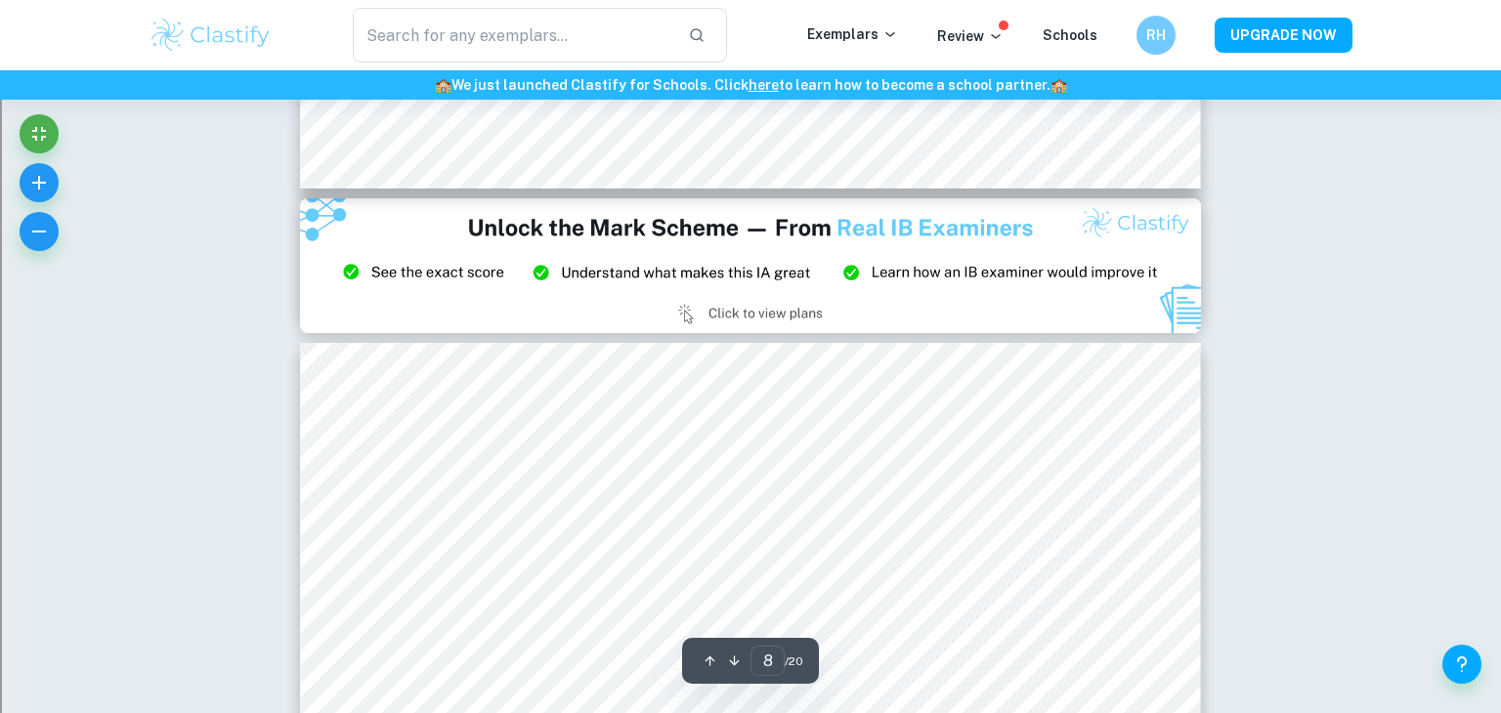
type input "9"
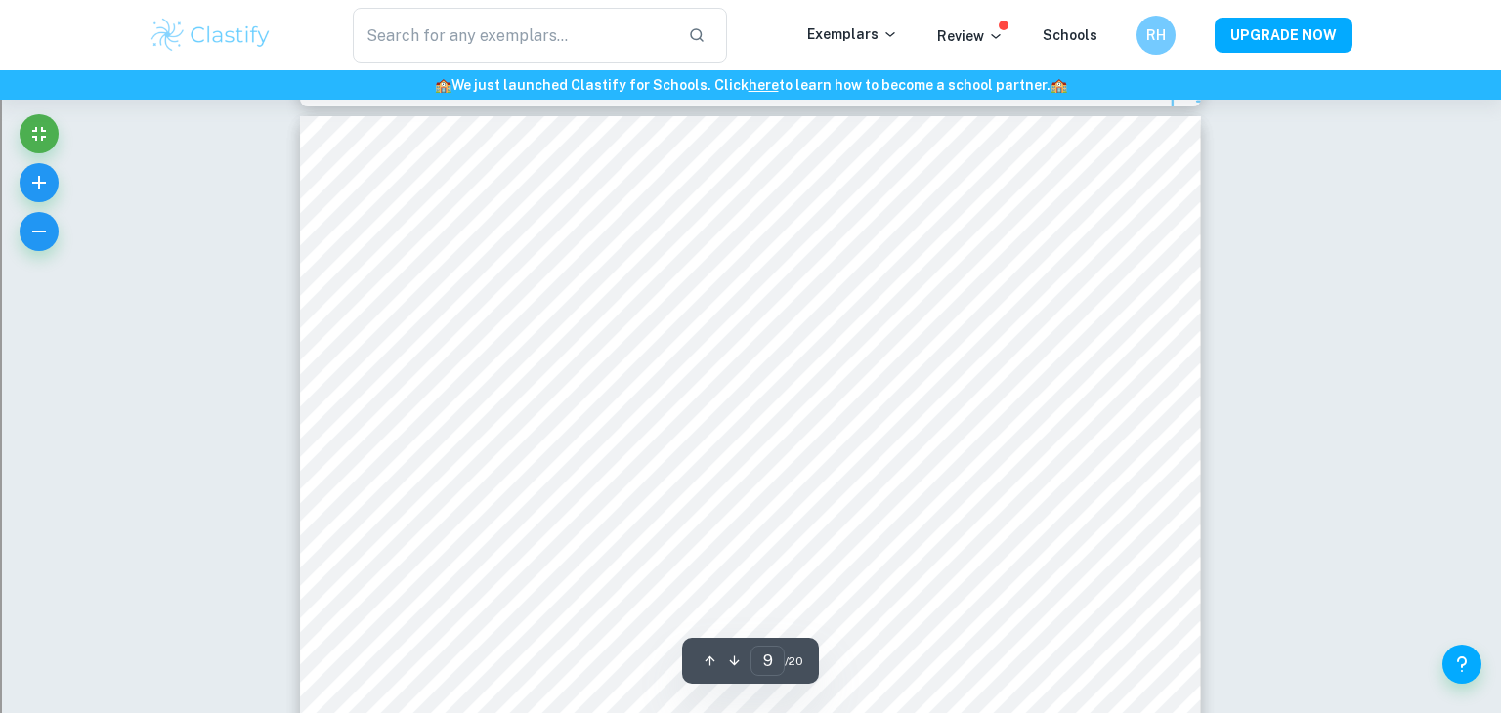
scroll to position [9542, 0]
